Goal: Task Accomplishment & Management: Use online tool/utility

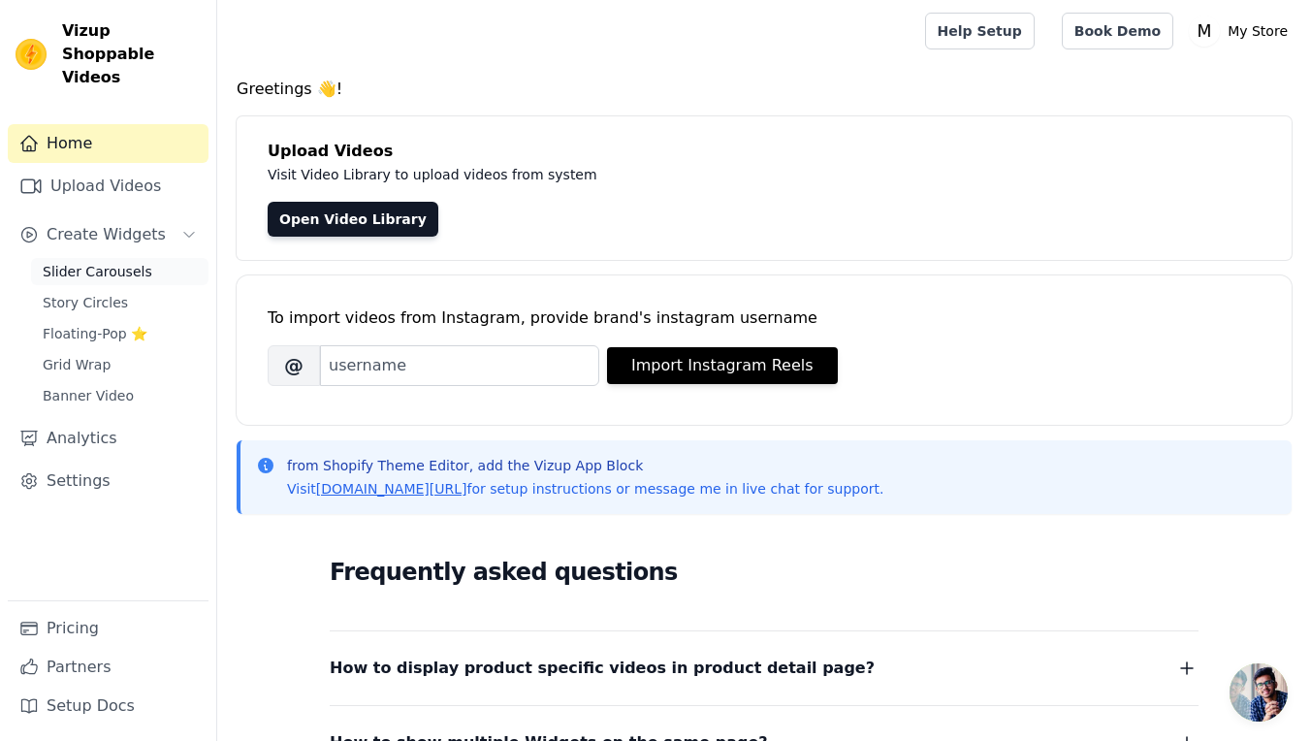
click at [143, 262] on span "Slider Carousels" at bounding box center [98, 271] width 110 height 19
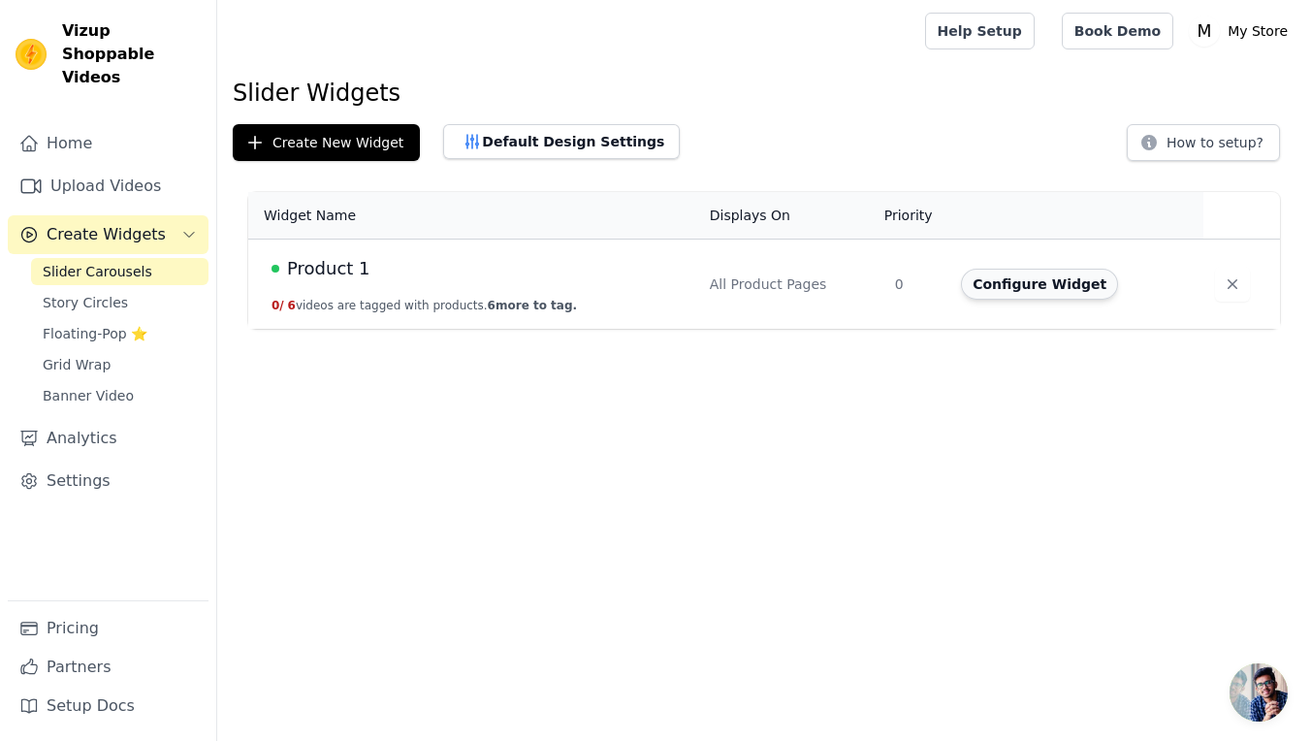
click at [1003, 288] on button "Configure Widget" at bounding box center [1039, 284] width 157 height 31
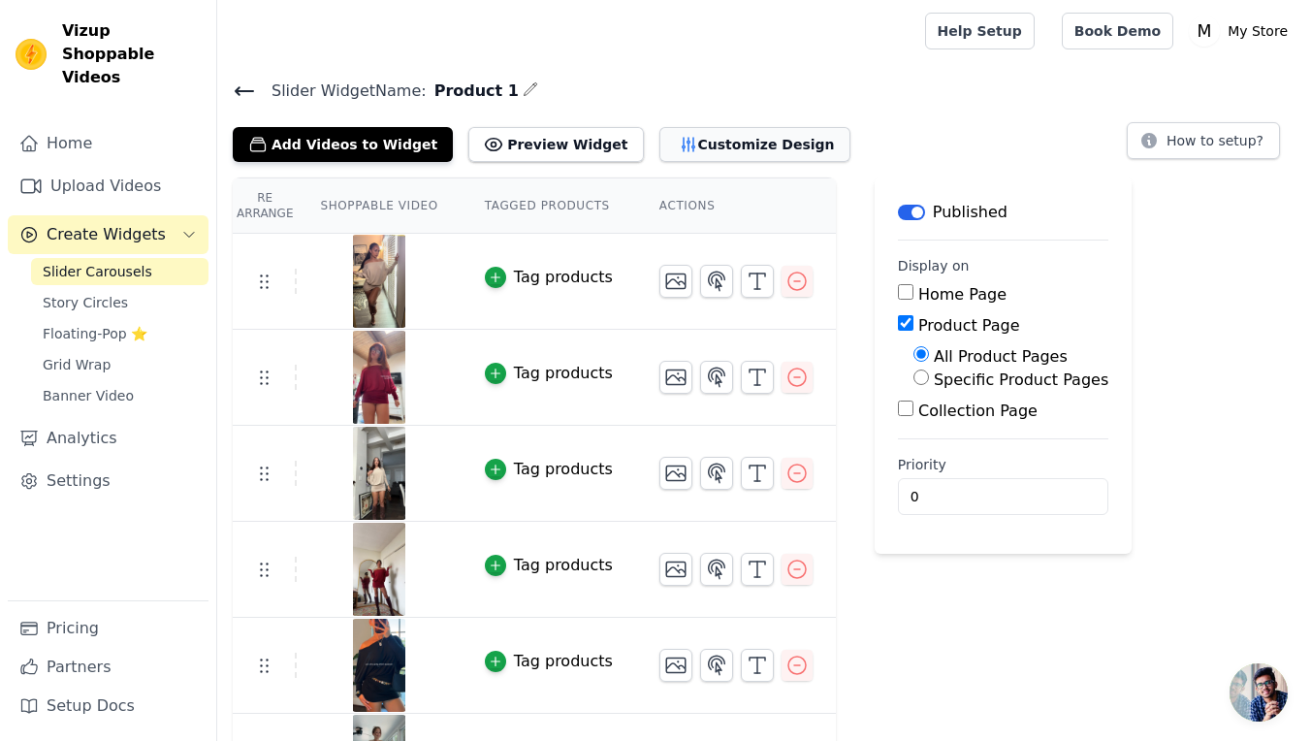
click at [659, 151] on button "Customize Design" at bounding box center [754, 144] width 191 height 35
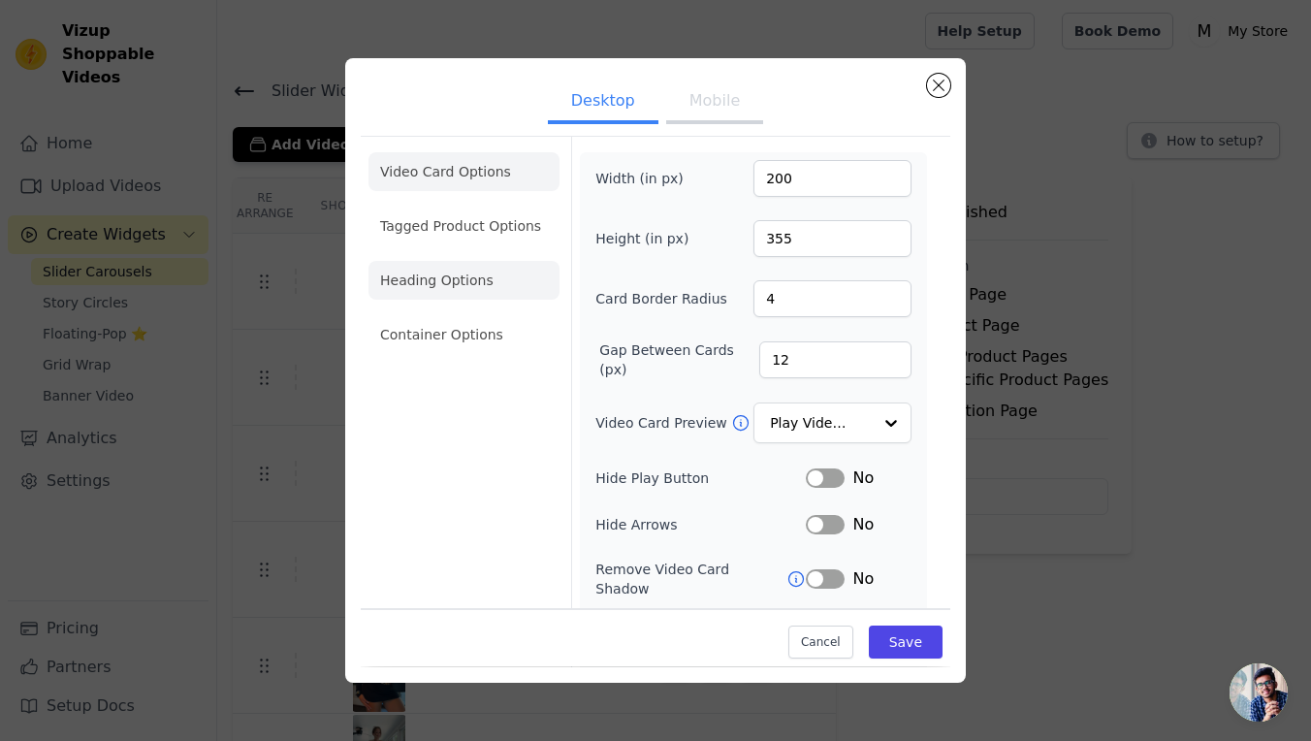
click at [484, 277] on li "Heading Options" at bounding box center [463, 280] width 191 height 39
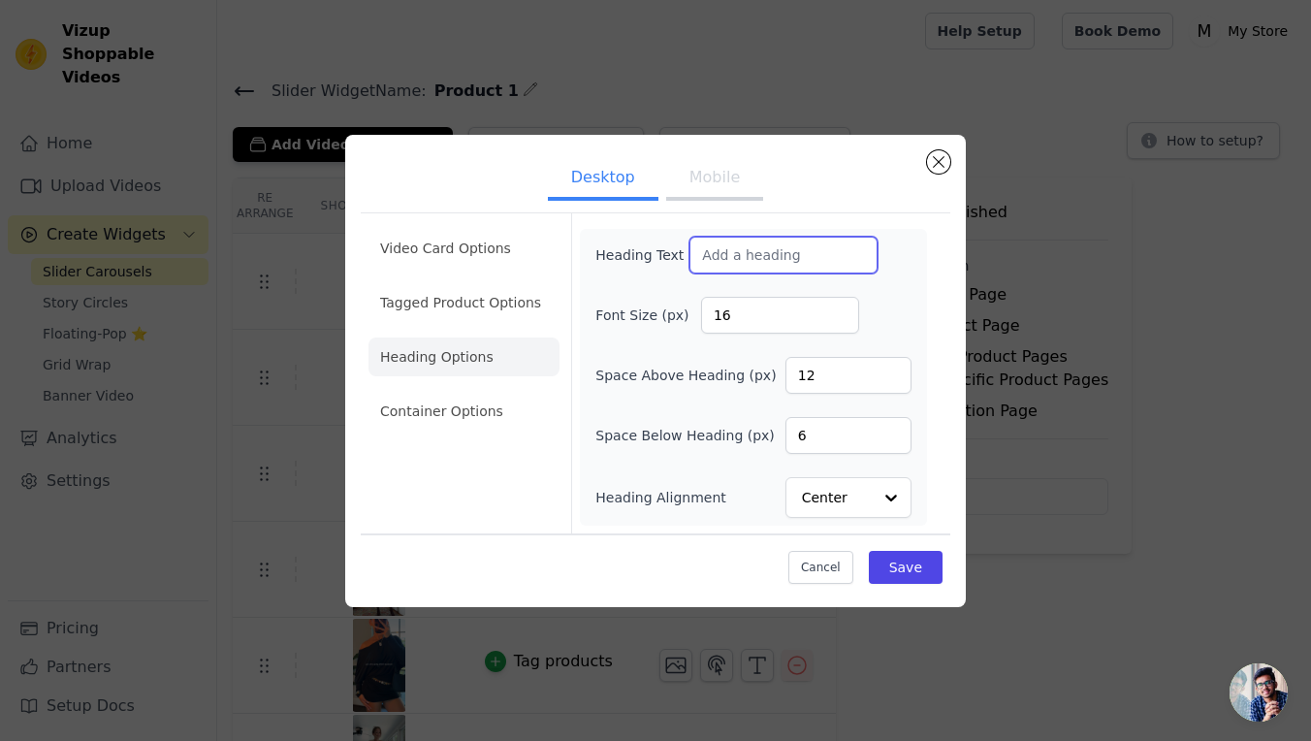
click at [815, 256] on input "Heading Text" at bounding box center [783, 255] width 188 height 37
paste input "{ background: url(https://cdn.shopify.com/s/files/1/0632/8683/7309/files/Screen…"
type input "{ background: url(https://cdn.shopify.com/s/files/1/0632/8683/7309/files/Screen…"
paste input "“Real Women. Real Viva.”"
type input "“Real Women. Real Viva.”"
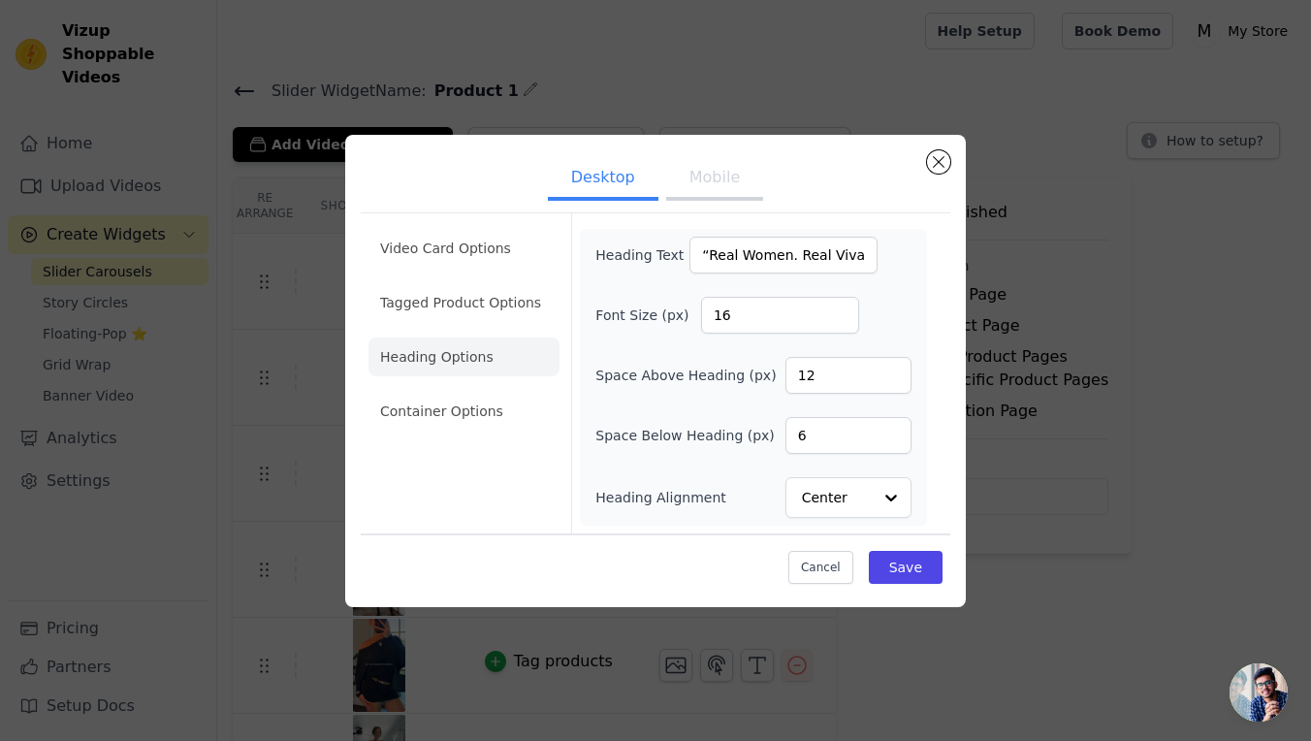
click at [912, 588] on div "Cancel Save" at bounding box center [655, 562] width 589 height 58
click at [922, 568] on button "Save" at bounding box center [906, 567] width 74 height 33
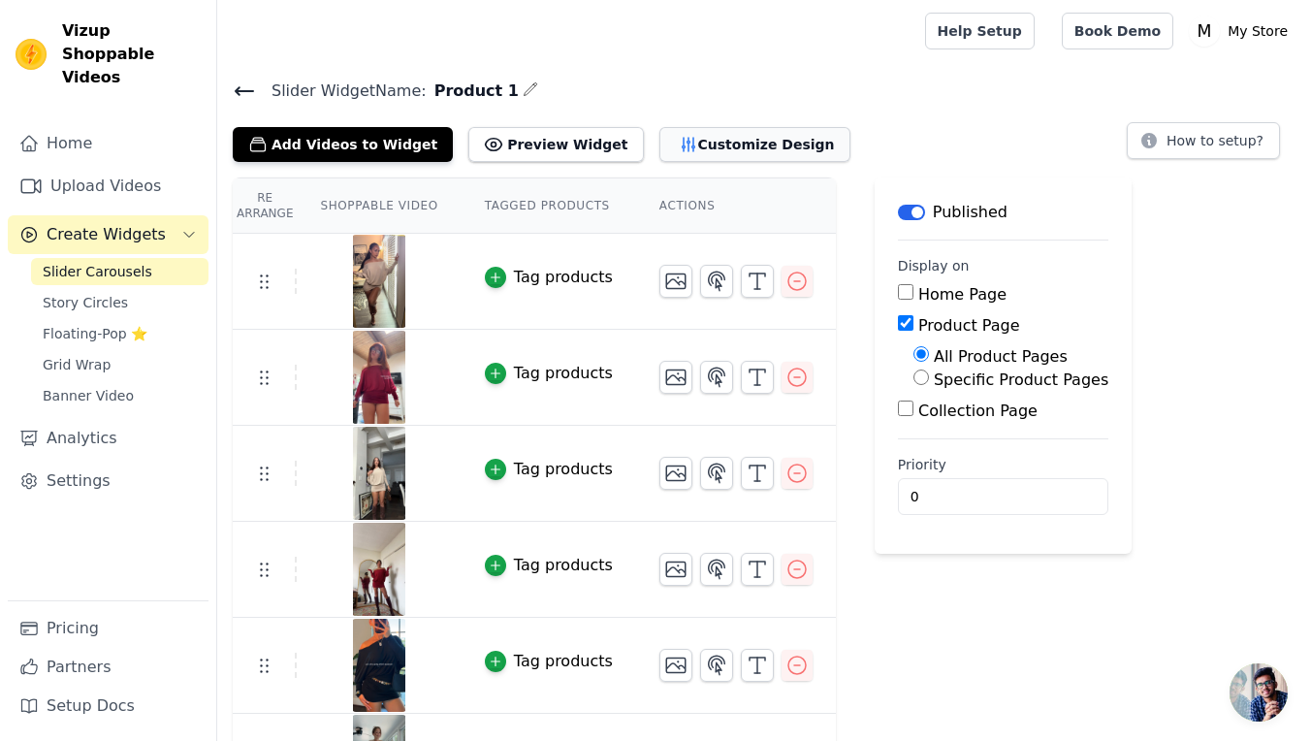
click at [760, 153] on button "Customize Design" at bounding box center [754, 144] width 191 height 35
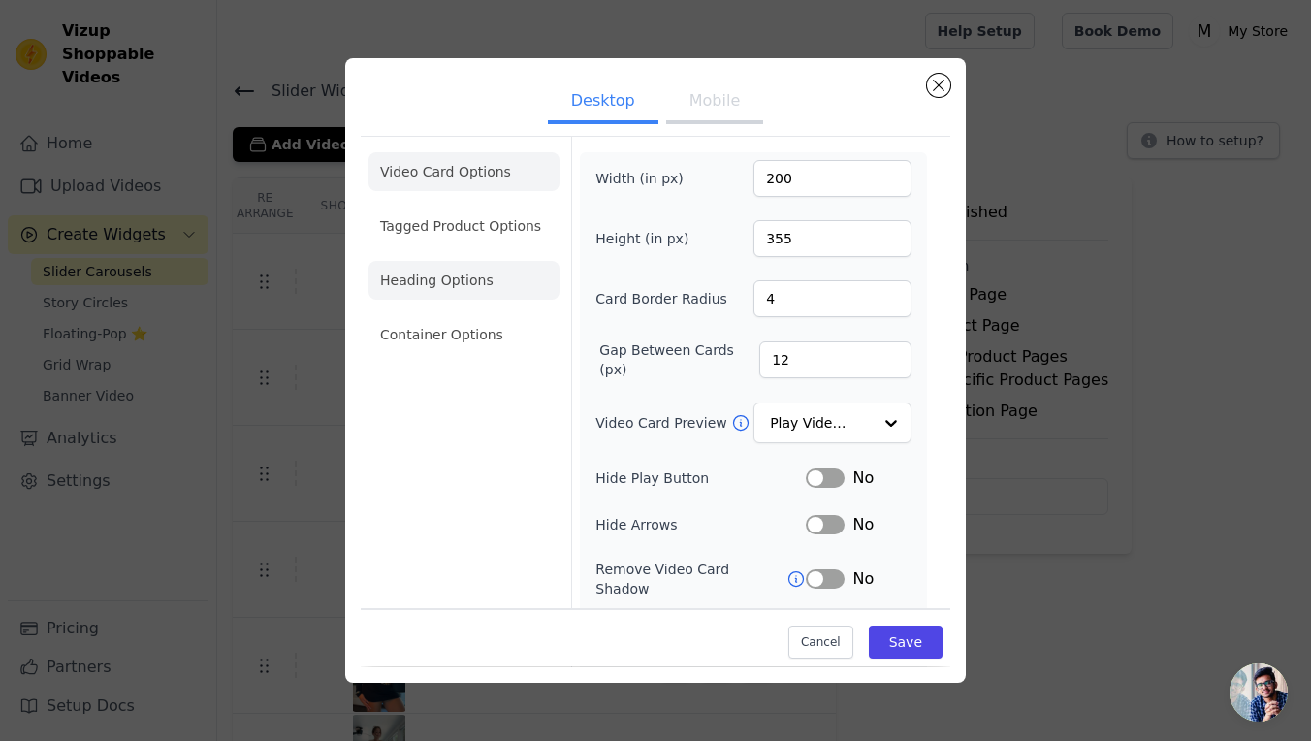
click at [488, 295] on li "Heading Options" at bounding box center [463, 280] width 191 height 39
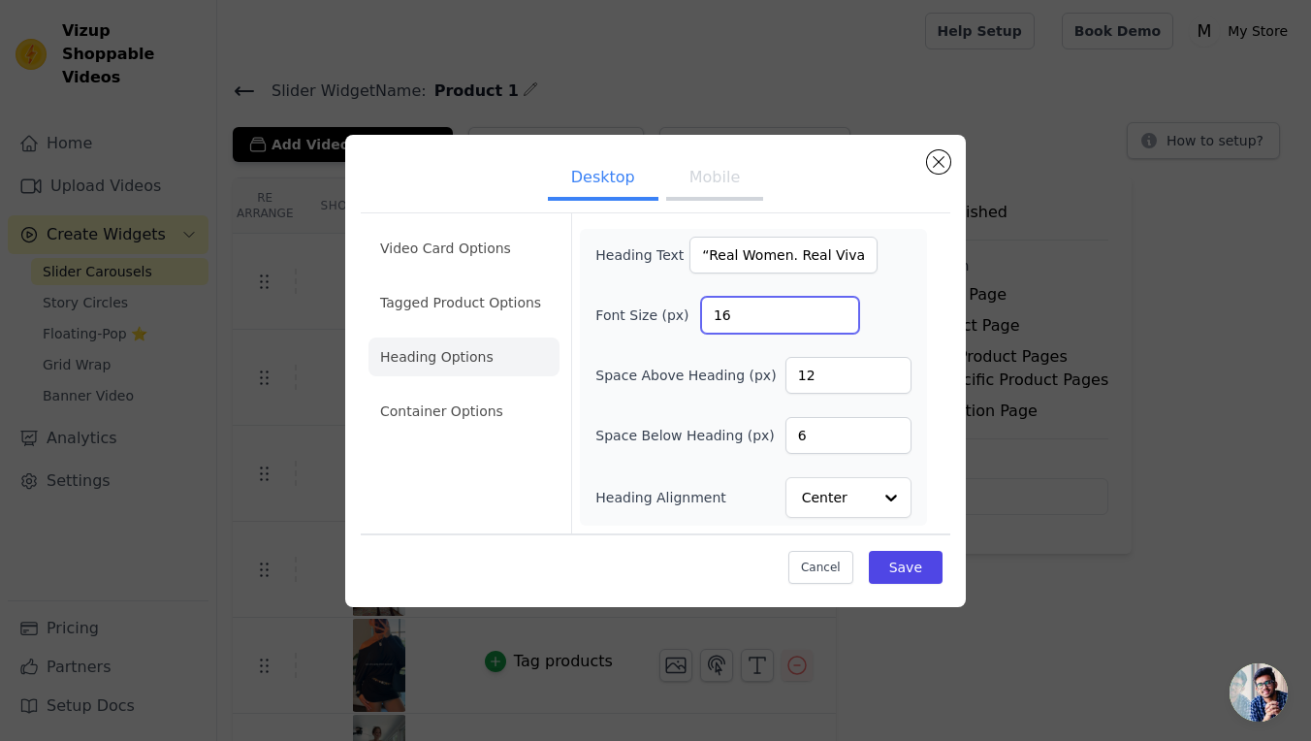
click at [772, 314] on input "16" at bounding box center [780, 315] width 158 height 37
type input "28"
click at [473, 417] on li "Container Options" at bounding box center [463, 411] width 191 height 39
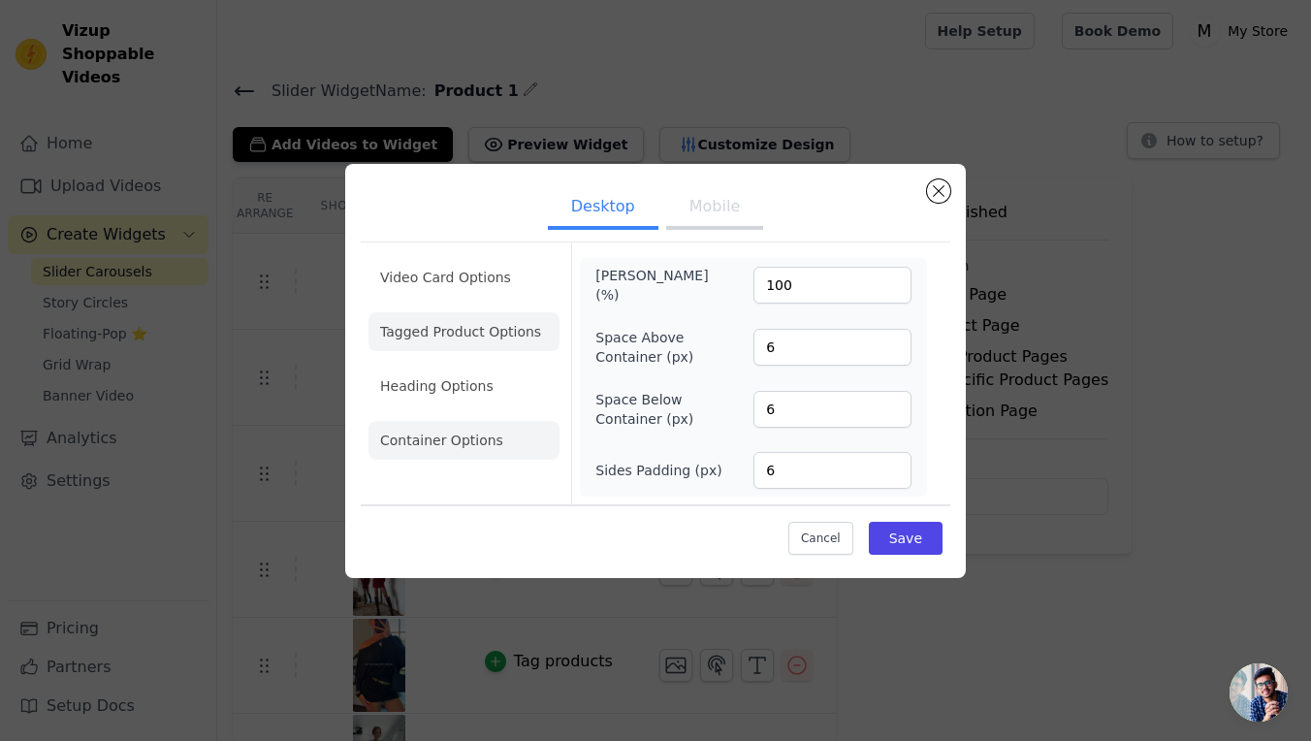
click at [501, 421] on li "Tagged Product Options" at bounding box center [463, 440] width 191 height 39
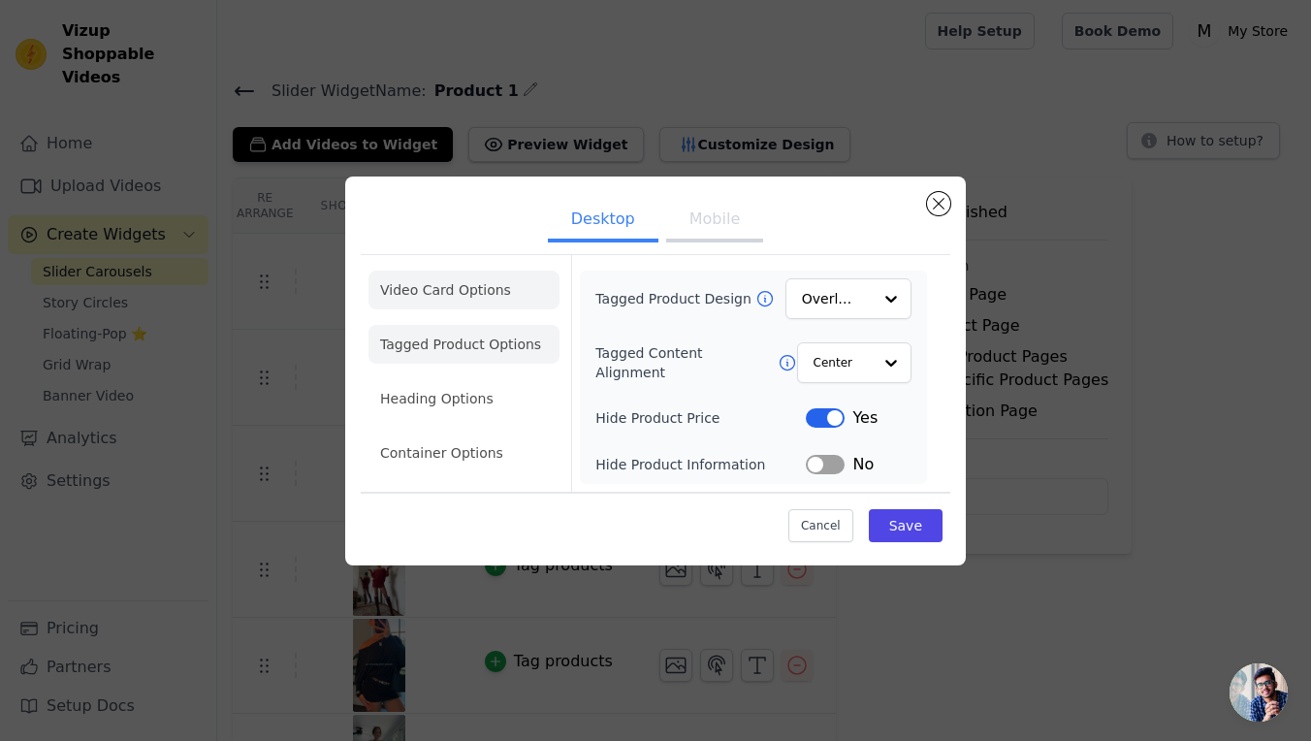
click at [484, 325] on li "Video Card Options" at bounding box center [463, 344] width 191 height 39
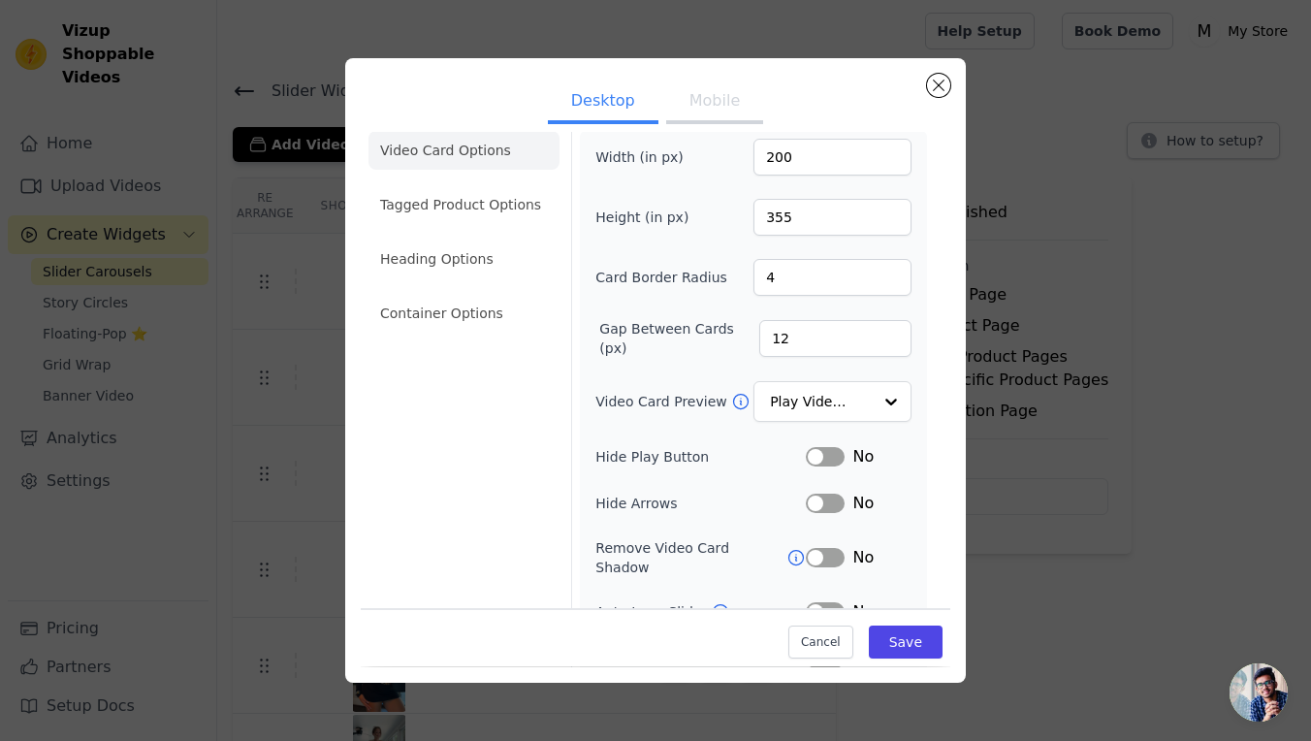
scroll to position [12, 0]
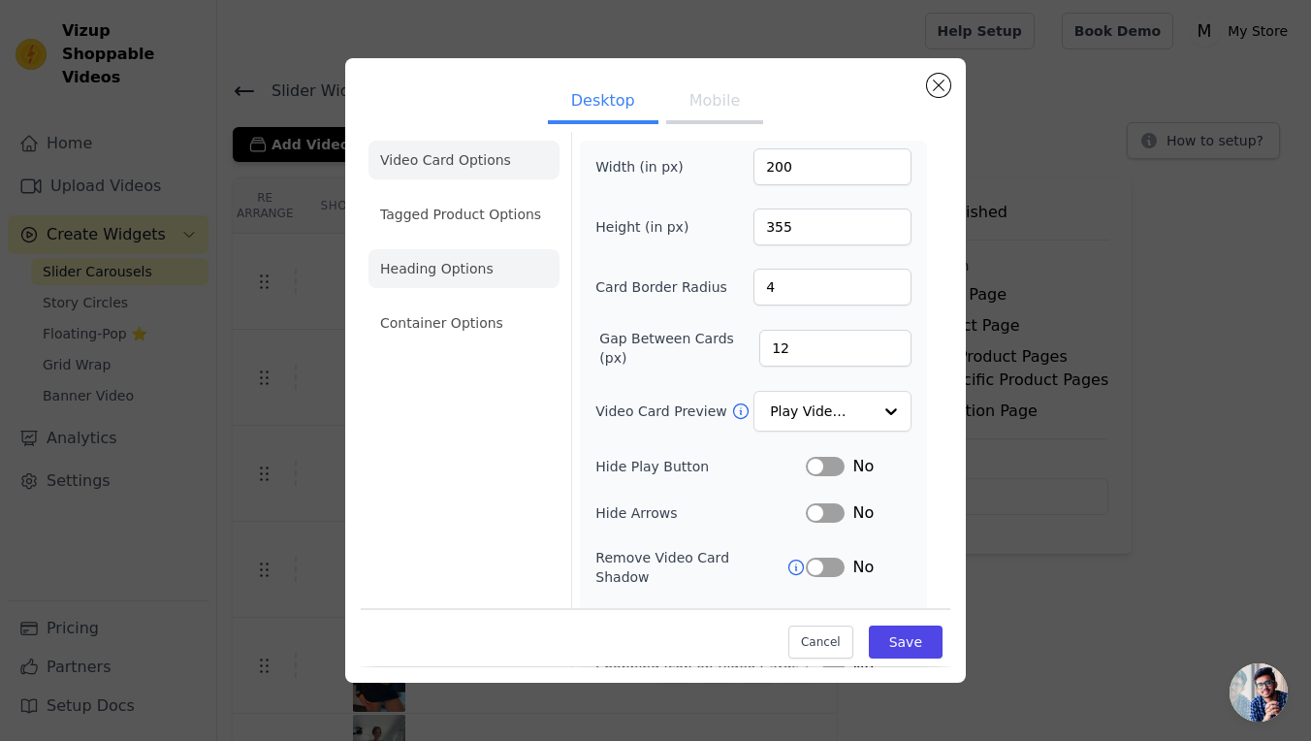
click at [451, 286] on li "Heading Options" at bounding box center [463, 268] width 191 height 39
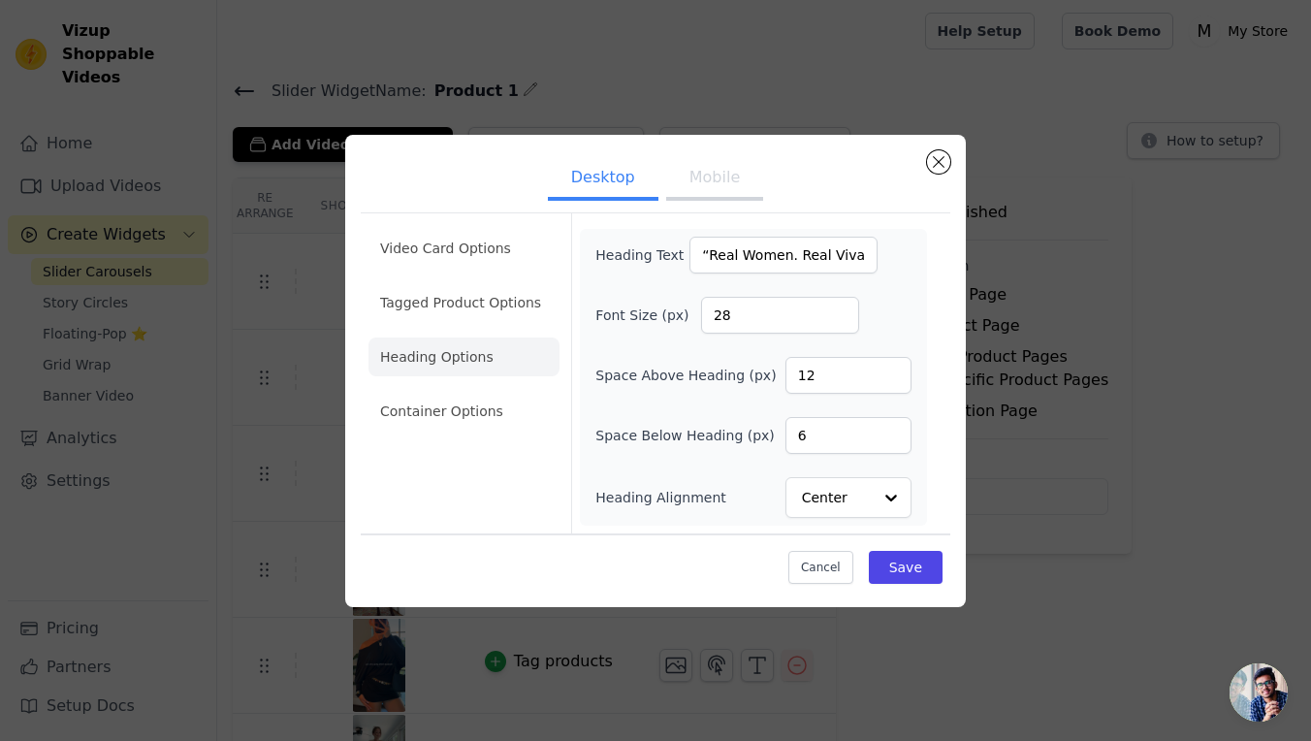
scroll to position [0, 0]
click at [779, 268] on input "“Real Women. Real Viva.”" at bounding box center [783, 255] width 188 height 37
click at [714, 187] on button "Mobile" at bounding box center [714, 179] width 97 height 43
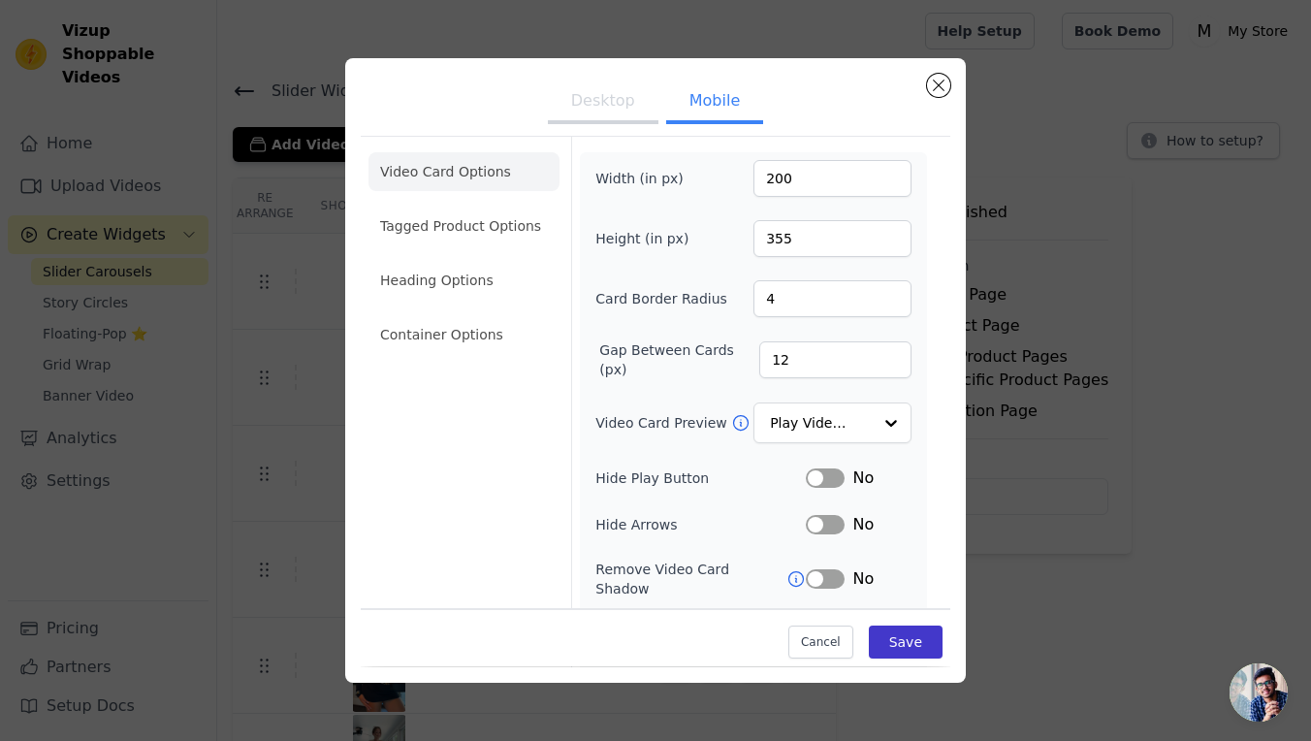
click at [920, 637] on button "Save" at bounding box center [906, 642] width 74 height 33
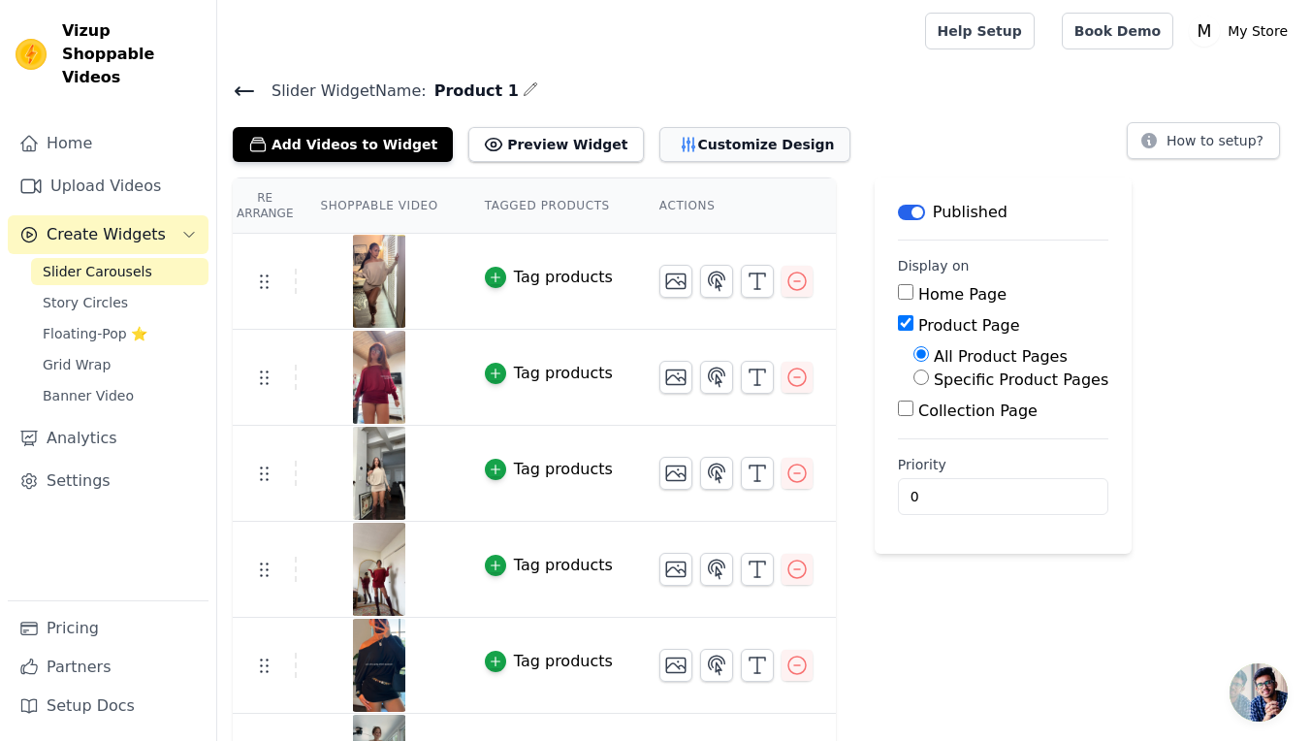
click at [687, 153] on button "Customize Design" at bounding box center [754, 144] width 191 height 35
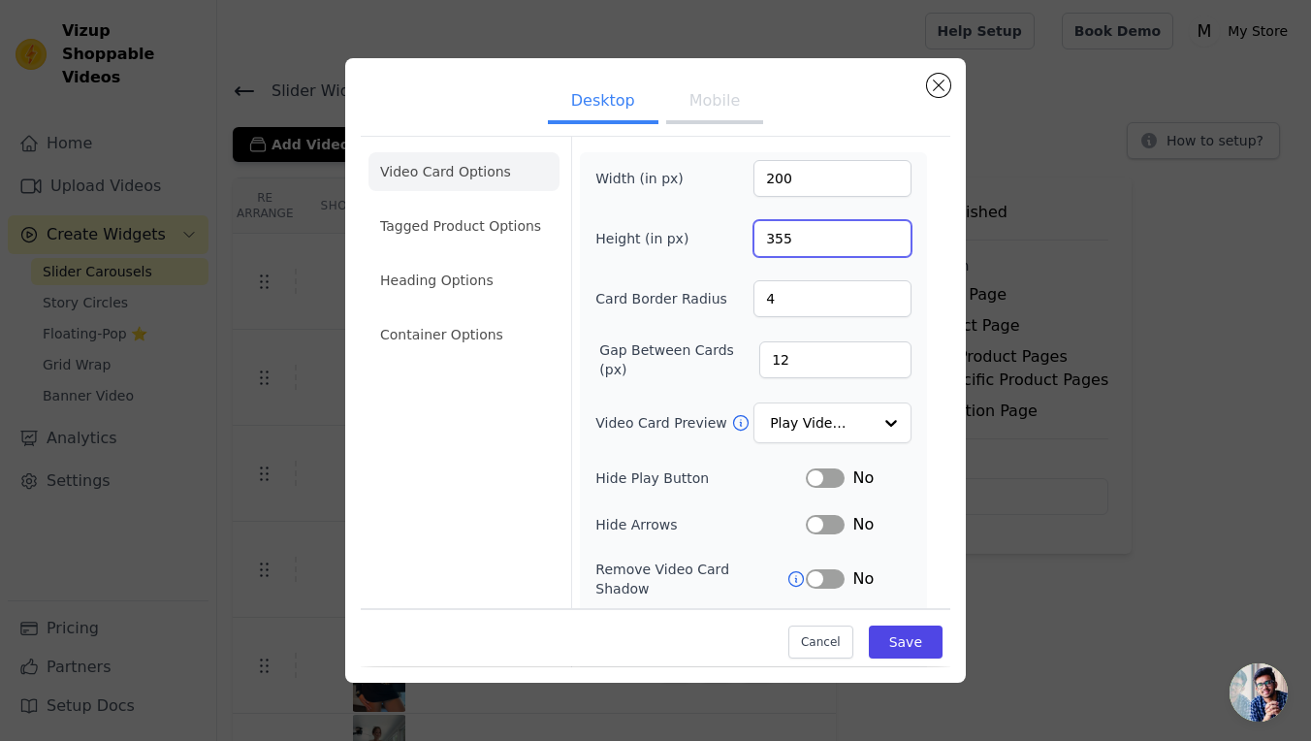
click at [856, 237] on input "355" at bounding box center [832, 238] width 158 height 37
click at [894, 237] on input "356" at bounding box center [832, 238] width 158 height 37
click at [894, 237] on input "357" at bounding box center [832, 238] width 158 height 37
click at [894, 237] on input "359" at bounding box center [832, 238] width 158 height 37
click at [891, 251] on input "359" at bounding box center [832, 238] width 158 height 37
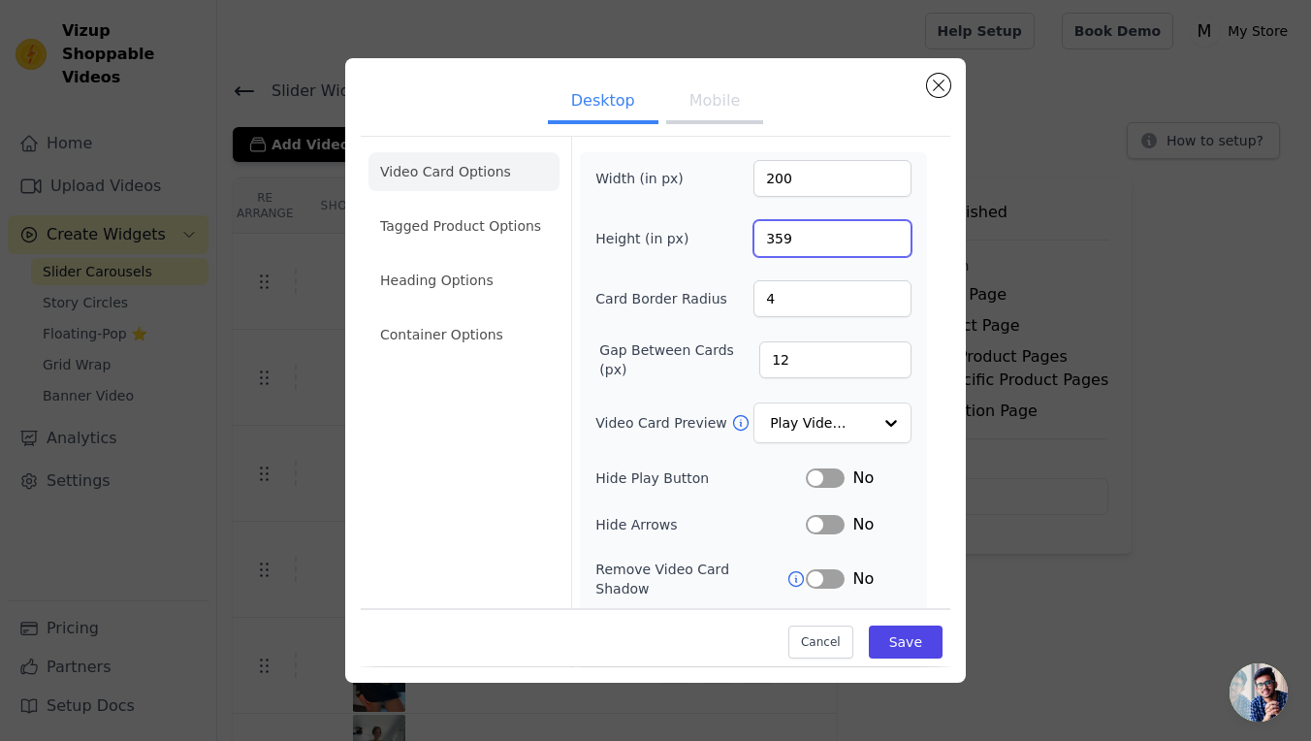
click at [891, 251] on input "359" at bounding box center [832, 238] width 158 height 37
click at [896, 240] on input "358" at bounding box center [832, 238] width 158 height 37
type input "357"
click at [891, 240] on input "357" at bounding box center [832, 238] width 158 height 37
click at [441, 297] on li "Heading Options" at bounding box center [463, 280] width 191 height 39
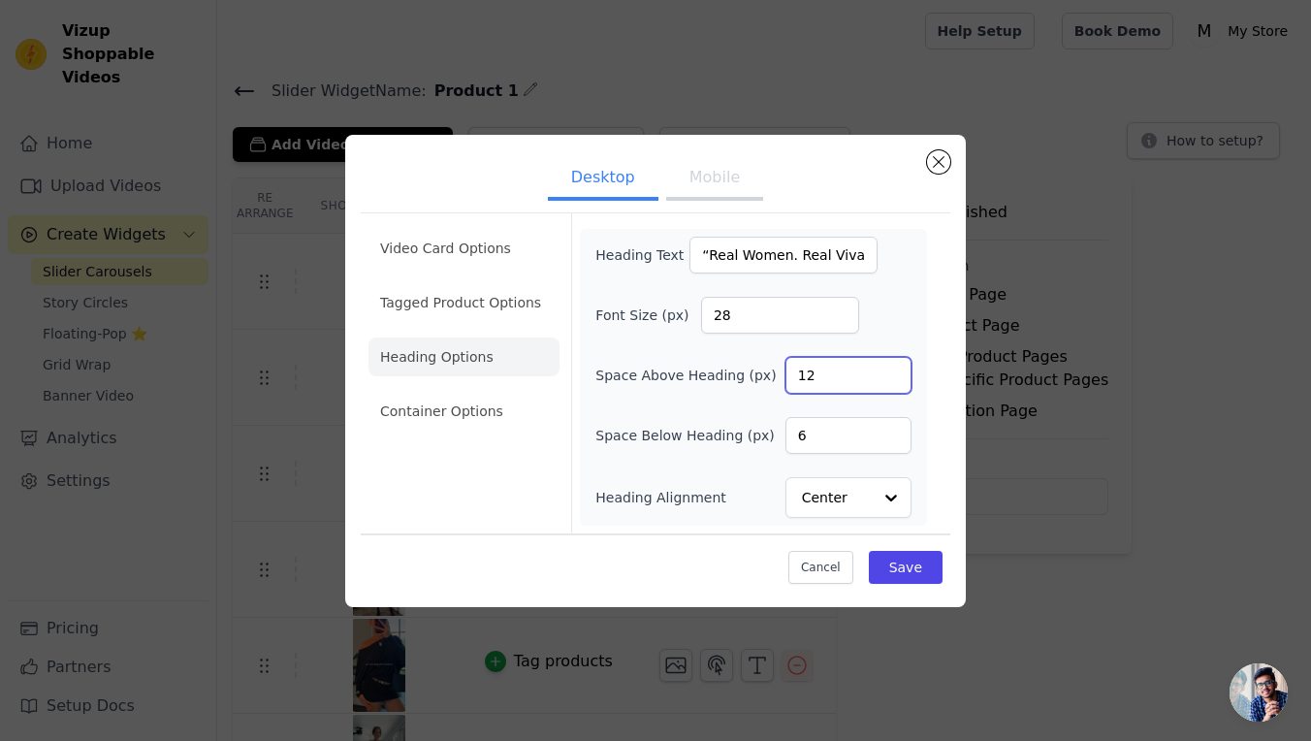
type input "13"
click at [888, 366] on input "13" at bounding box center [848, 375] width 126 height 37
click at [897, 429] on input "7" at bounding box center [848, 435] width 126 height 37
click at [897, 429] on input "8" at bounding box center [848, 435] width 126 height 37
click at [897, 429] on input "9" at bounding box center [848, 435] width 126 height 37
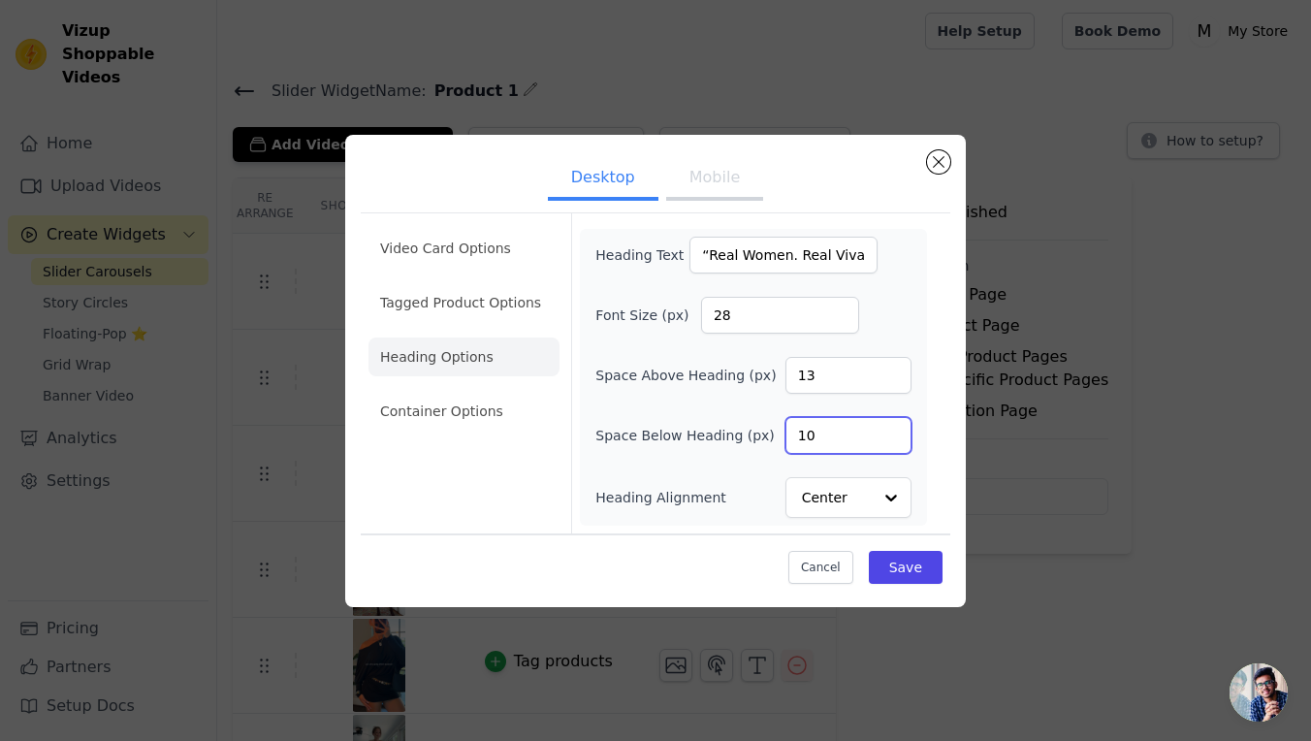
click at [897, 429] on input "10" at bounding box center [848, 435] width 126 height 37
click at [897, 429] on input "11" at bounding box center [848, 435] width 126 height 37
click at [897, 429] on input "12" at bounding box center [848, 435] width 126 height 37
click at [897, 429] on input "13" at bounding box center [848, 435] width 126 height 37
click at [897, 429] on input "14" at bounding box center [848, 435] width 126 height 37
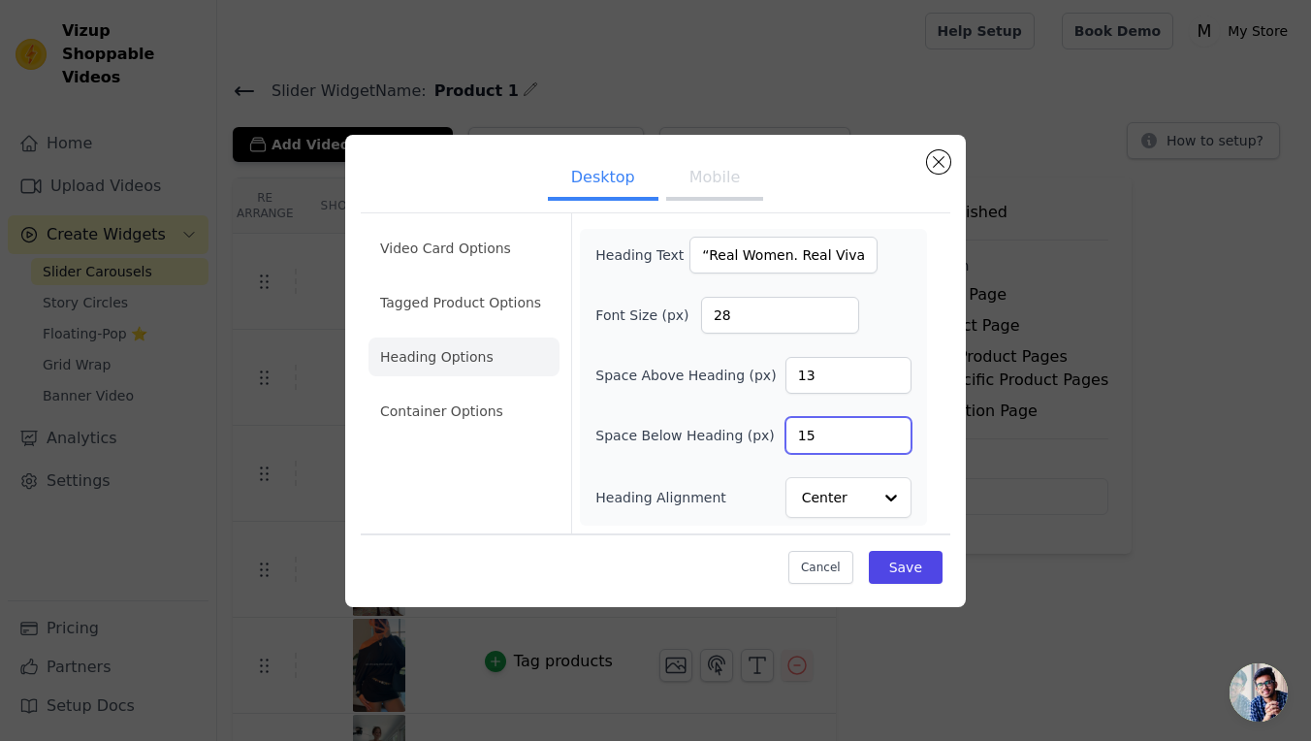
click at [897, 429] on input "15" at bounding box center [848, 435] width 126 height 37
click at [897, 429] on input "16" at bounding box center [848, 435] width 126 height 37
click at [897, 429] on input "17" at bounding box center [848, 435] width 126 height 37
click at [897, 429] on input "18" at bounding box center [848, 435] width 126 height 37
click at [897, 429] on input "19" at bounding box center [848, 435] width 126 height 37
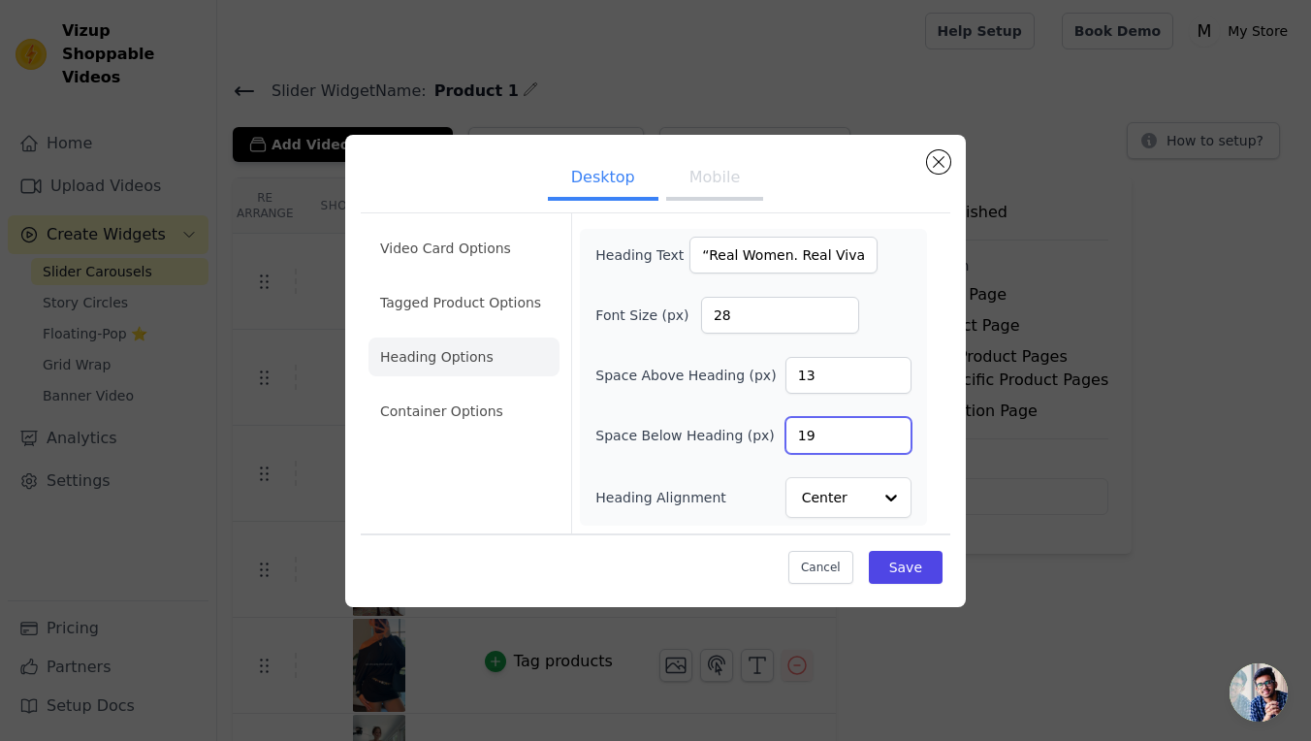
type input "20"
click at [897, 429] on input "20" at bounding box center [848, 435] width 126 height 37
click at [931, 572] on button "Save" at bounding box center [906, 567] width 74 height 33
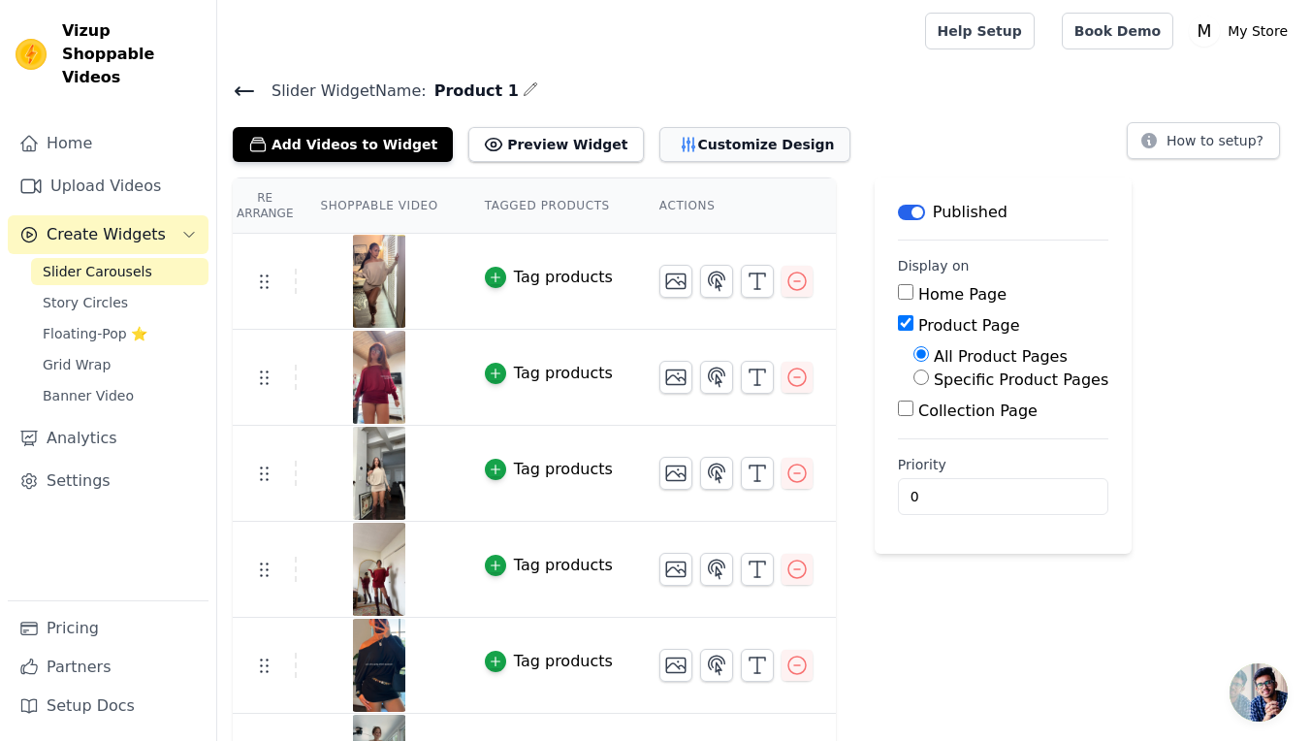
click at [697, 147] on button "Customize Design" at bounding box center [754, 144] width 191 height 35
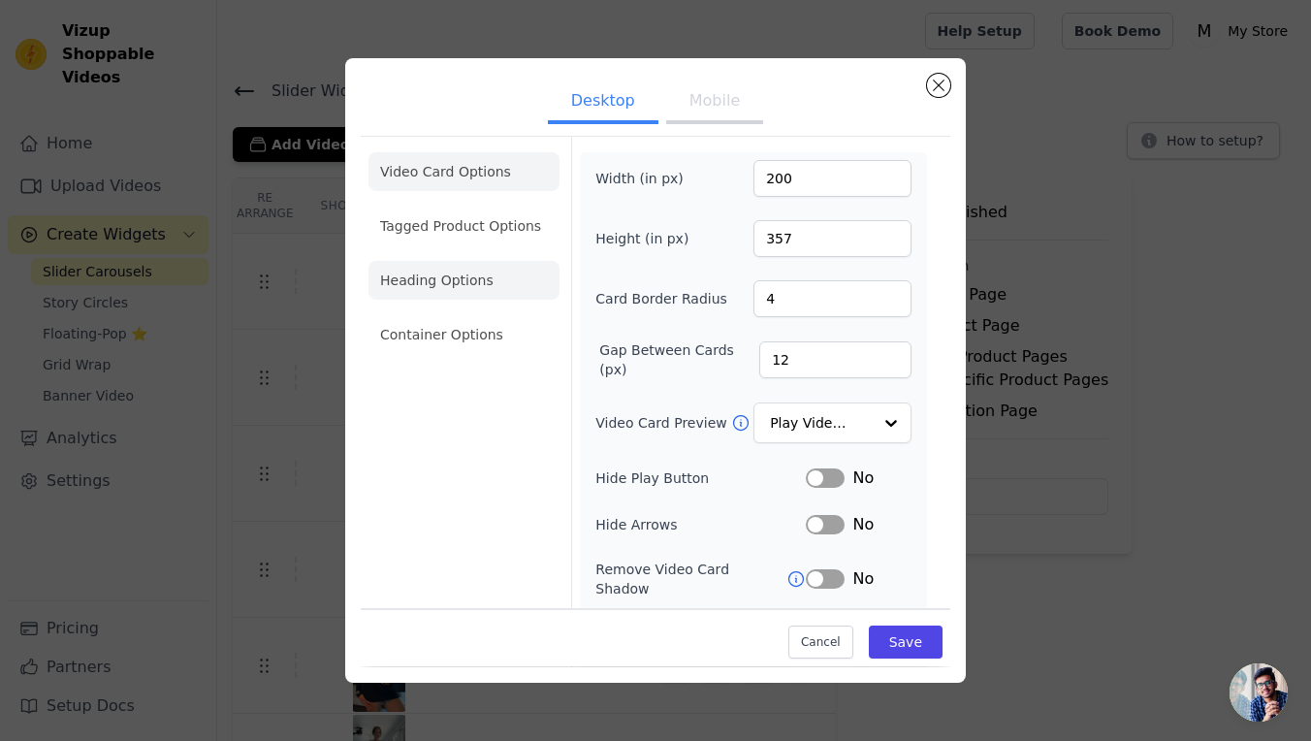
click at [493, 299] on li "Heading Options" at bounding box center [463, 280] width 191 height 39
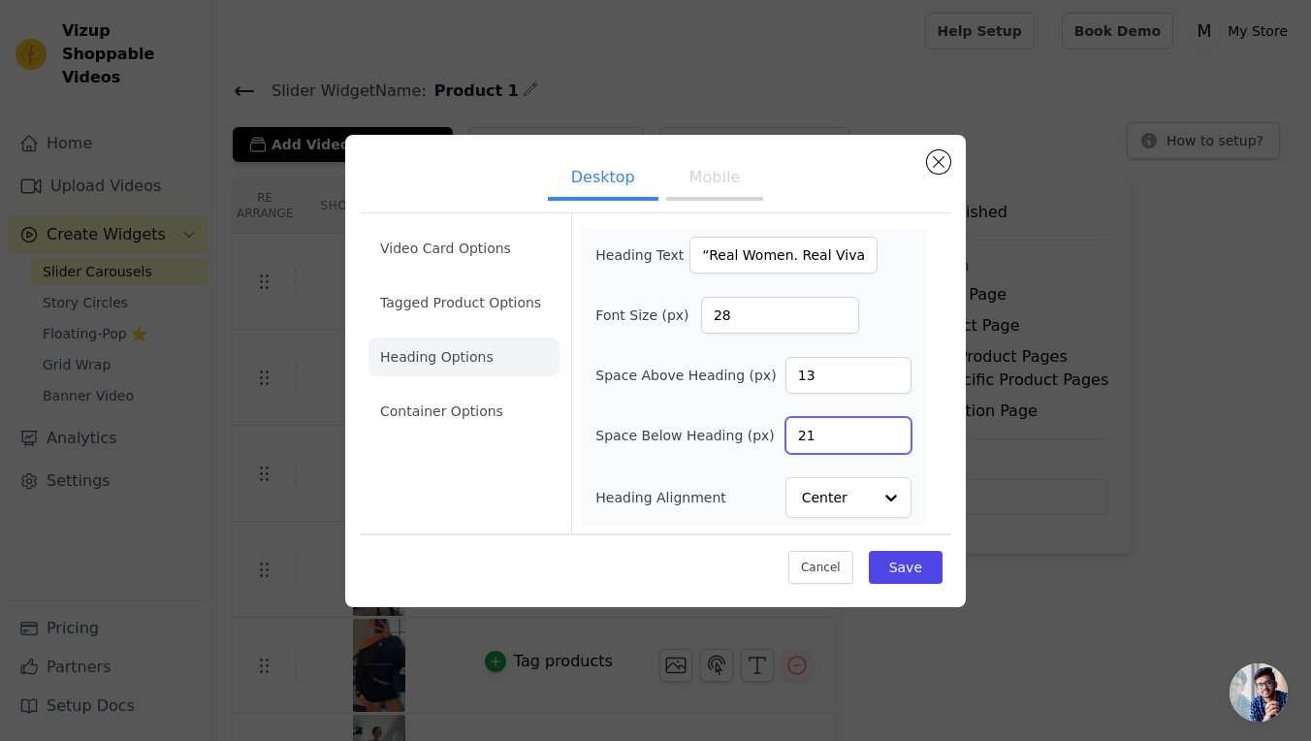
click at [891, 432] on input "21" at bounding box center [848, 435] width 126 height 37
click at [891, 432] on input "22" at bounding box center [848, 435] width 126 height 37
click at [891, 432] on input "23" at bounding box center [848, 435] width 126 height 37
click at [891, 432] on input "24" at bounding box center [848, 435] width 126 height 37
click at [891, 432] on input "25" at bounding box center [848, 435] width 126 height 37
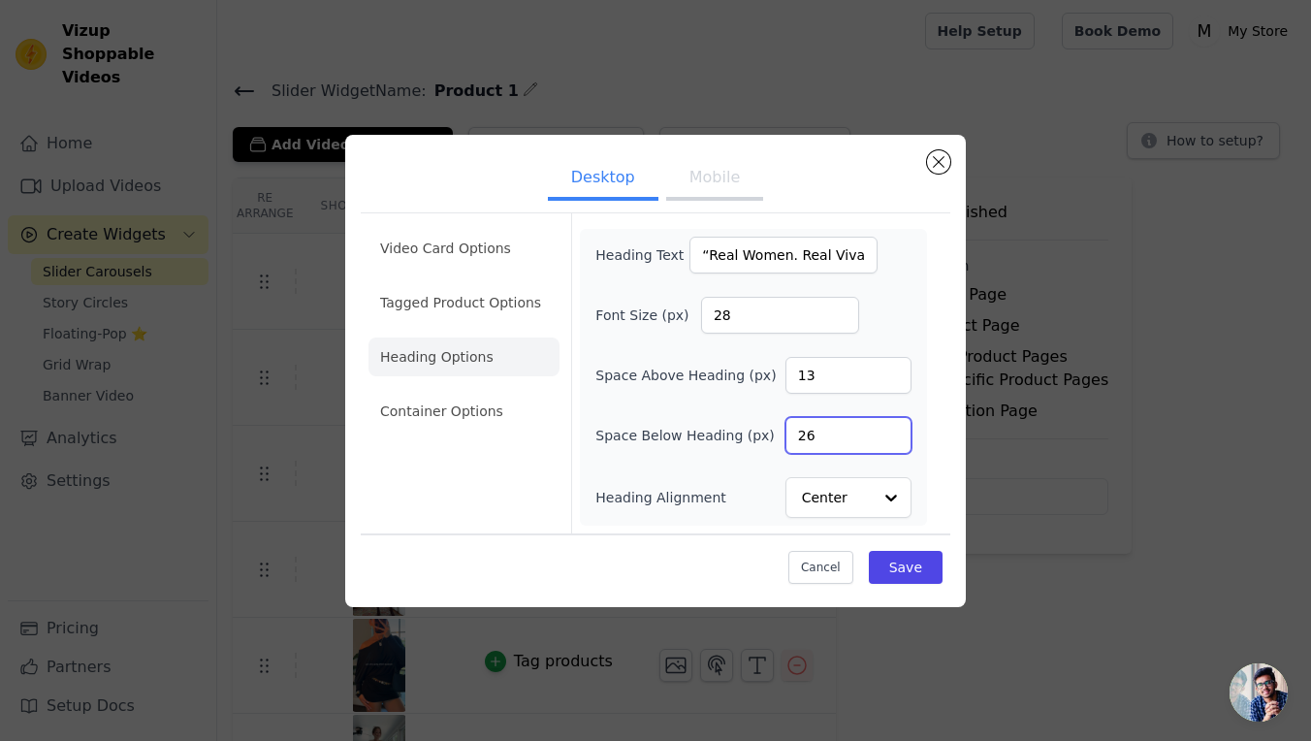
click at [891, 432] on input "26" at bounding box center [848, 435] width 126 height 37
click at [891, 432] on input "27" at bounding box center [848, 435] width 126 height 37
click at [891, 432] on input "28" at bounding box center [848, 435] width 126 height 37
click at [891, 432] on input "29" at bounding box center [848, 435] width 126 height 37
click at [891, 432] on input "30" at bounding box center [848, 435] width 126 height 37
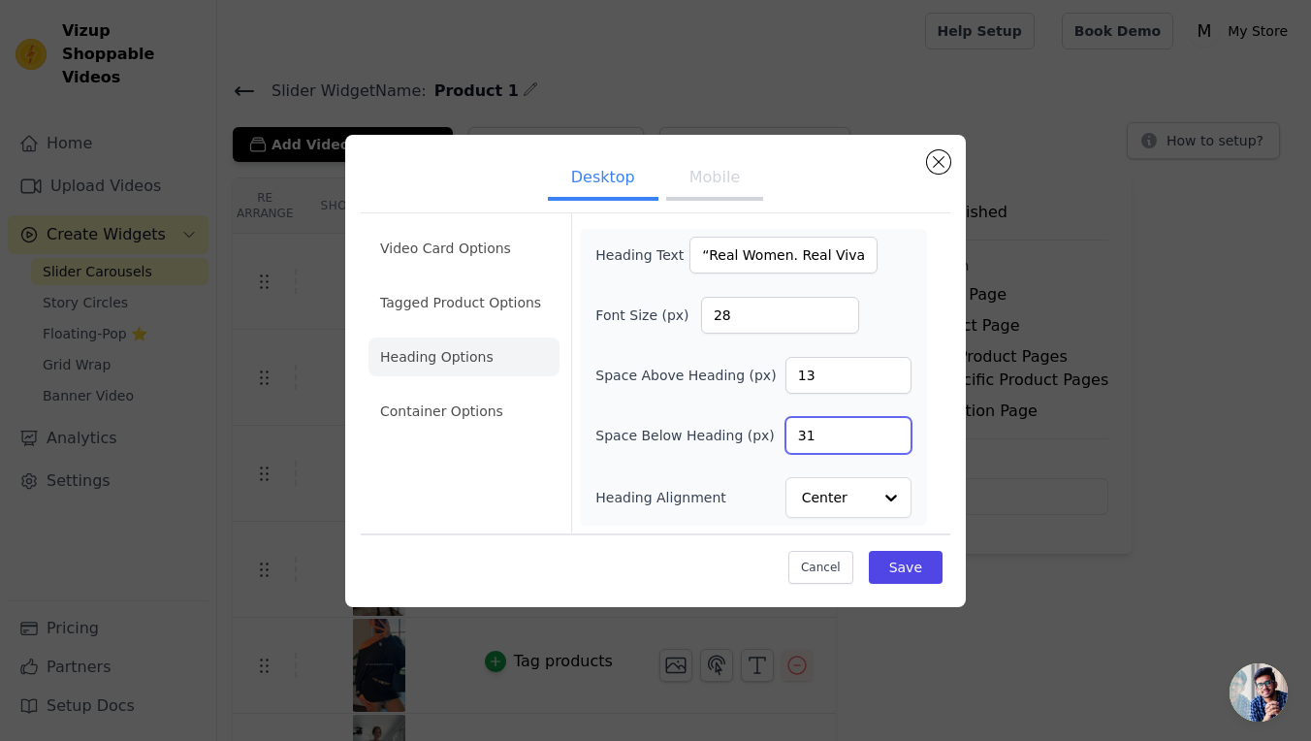
click at [891, 432] on input "31" at bounding box center [848, 435] width 126 height 37
click at [891, 432] on input "32" at bounding box center [848, 435] width 126 height 37
click at [891, 432] on input "33" at bounding box center [848, 435] width 126 height 37
click at [891, 432] on input "34" at bounding box center [848, 435] width 126 height 37
click at [891, 432] on input "35" at bounding box center [848, 435] width 126 height 37
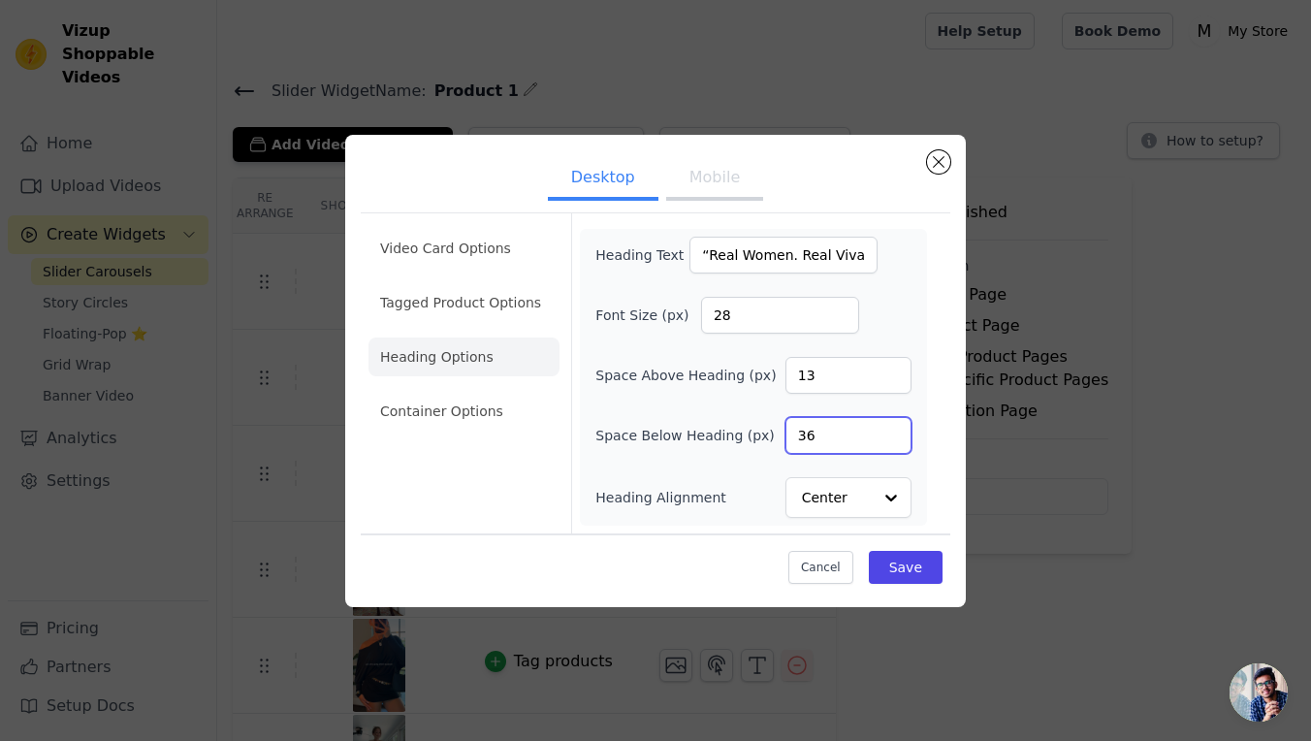
click at [891, 432] on input "36" at bounding box center [848, 435] width 126 height 37
click at [891, 432] on input "37" at bounding box center [848, 435] width 126 height 37
type input "38"
click at [891, 432] on input "38" at bounding box center [848, 435] width 126 height 37
click at [913, 566] on button "Save" at bounding box center [906, 567] width 74 height 33
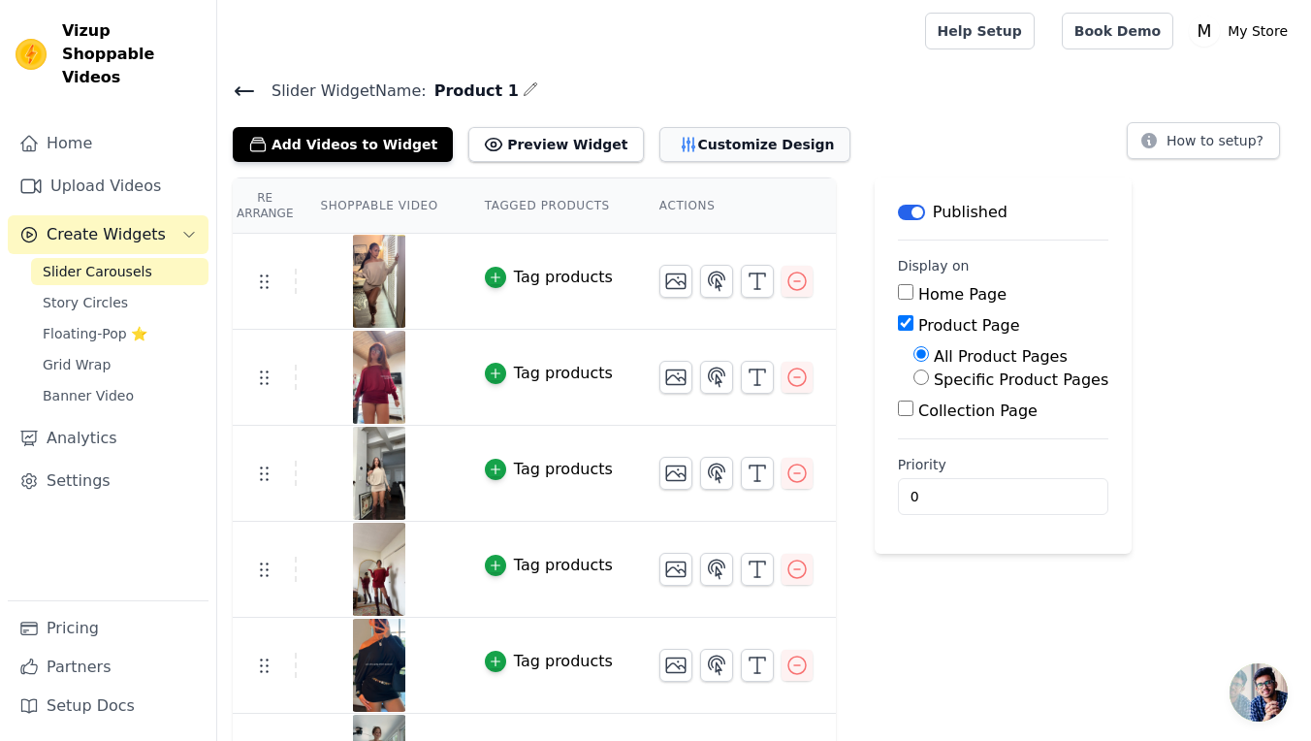
click at [693, 128] on button "Customize Design" at bounding box center [754, 144] width 191 height 35
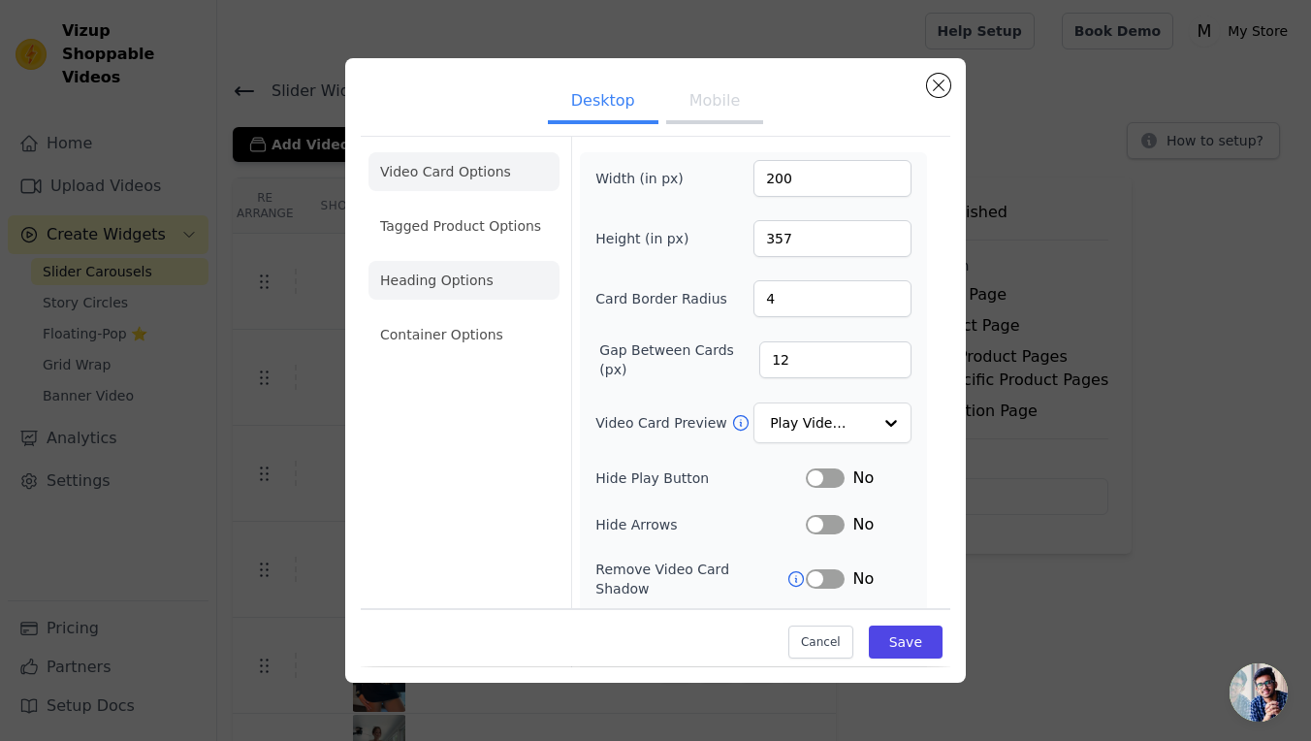
click at [458, 278] on li "Heading Options" at bounding box center [463, 280] width 191 height 39
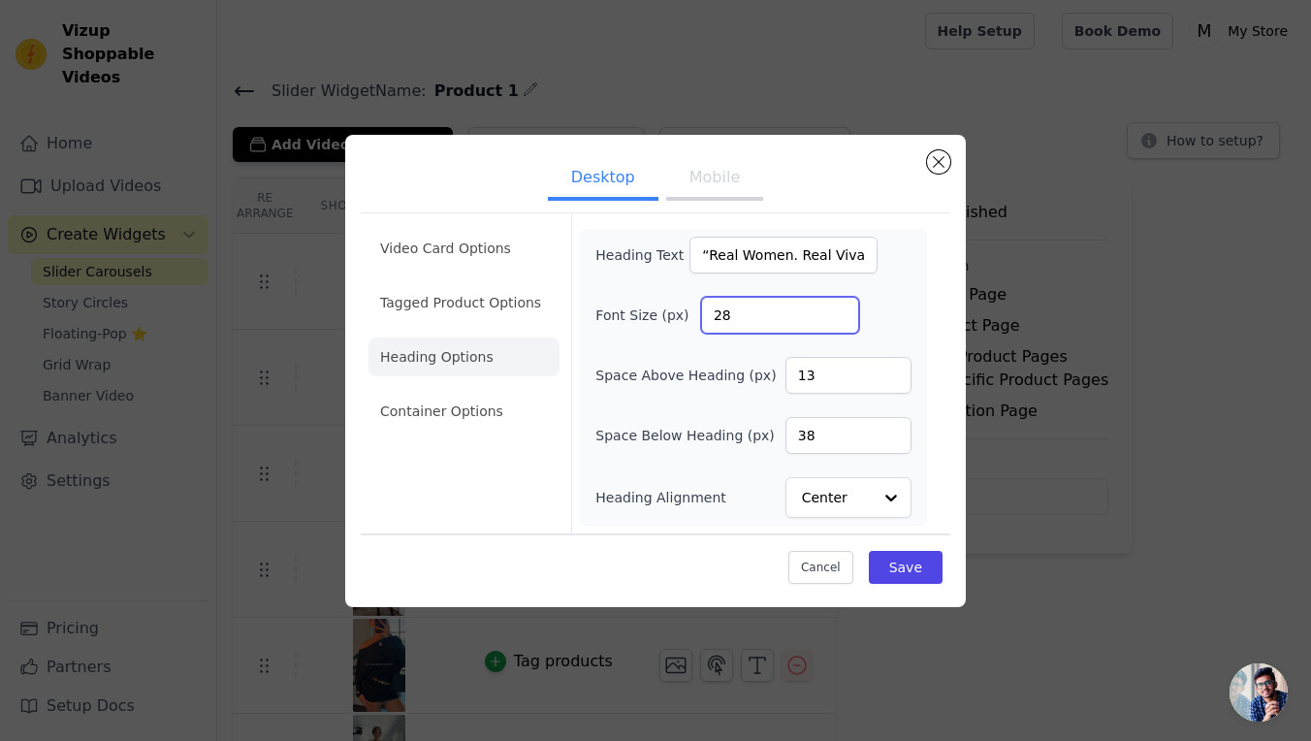
click at [733, 309] on input "28" at bounding box center [780, 315] width 158 height 37
type input "34"
click at [895, 427] on input "39" at bounding box center [848, 435] width 126 height 37
click at [895, 427] on input "40" at bounding box center [848, 435] width 126 height 37
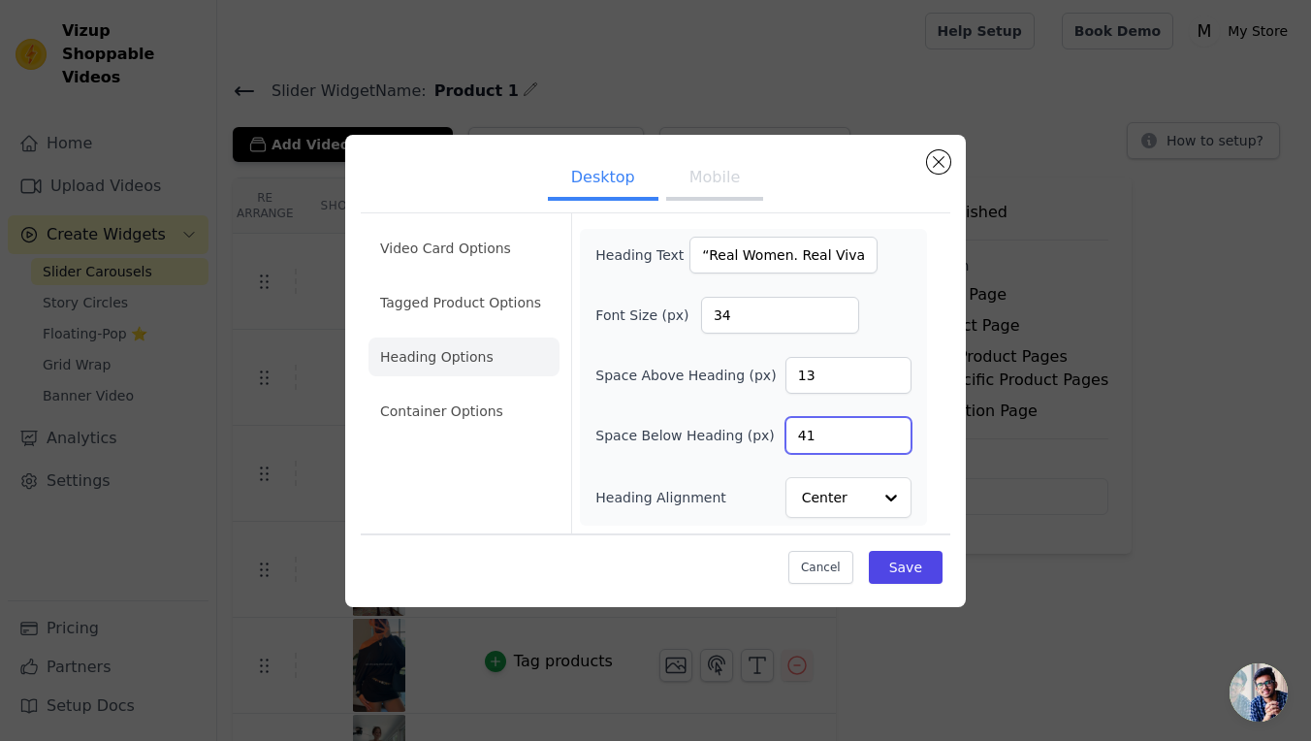
click at [895, 427] on input "41" at bounding box center [848, 435] width 126 height 37
type input "42"
click at [893, 431] on input "42" at bounding box center [848, 435] width 126 height 37
click at [899, 556] on button "Save" at bounding box center [906, 567] width 74 height 33
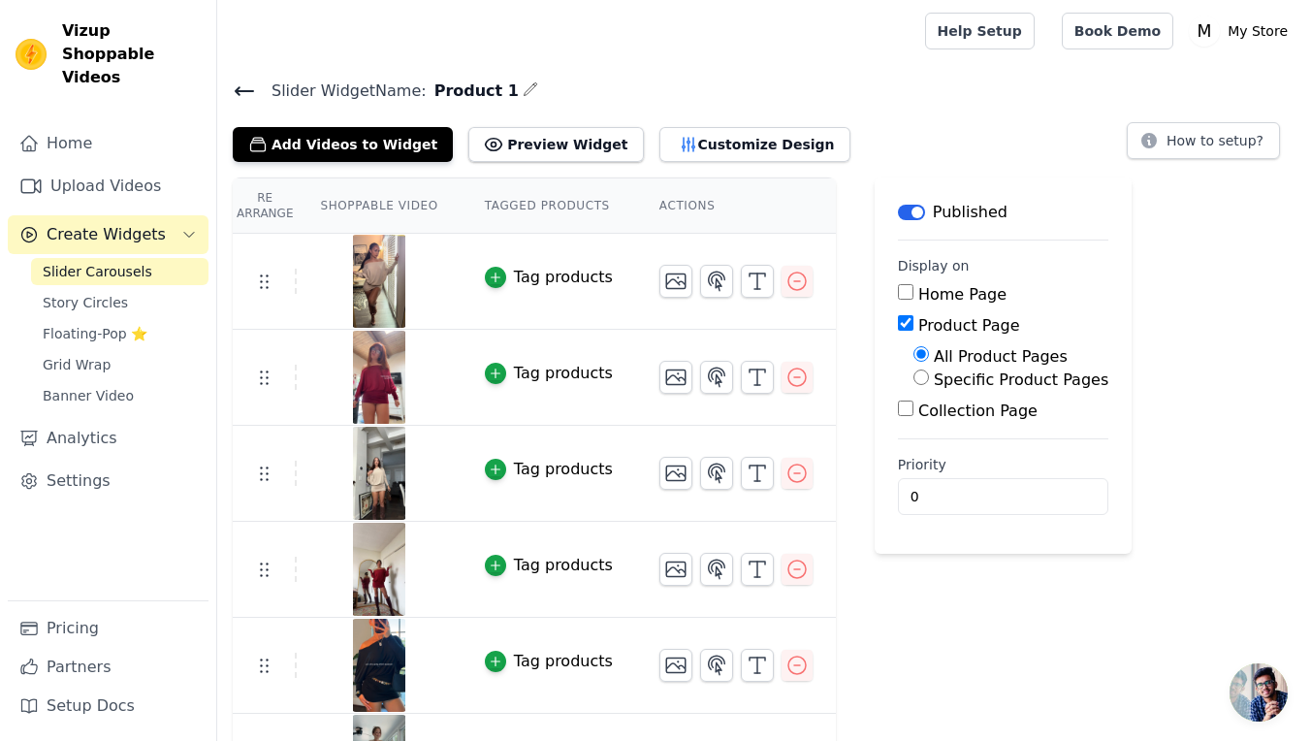
click at [139, 11] on div "Vizup Shoppable Videos Home Upload Videos Create Widgets Slider Carousels Story…" at bounding box center [108, 370] width 217 height 741
